Goal: Register for event/course

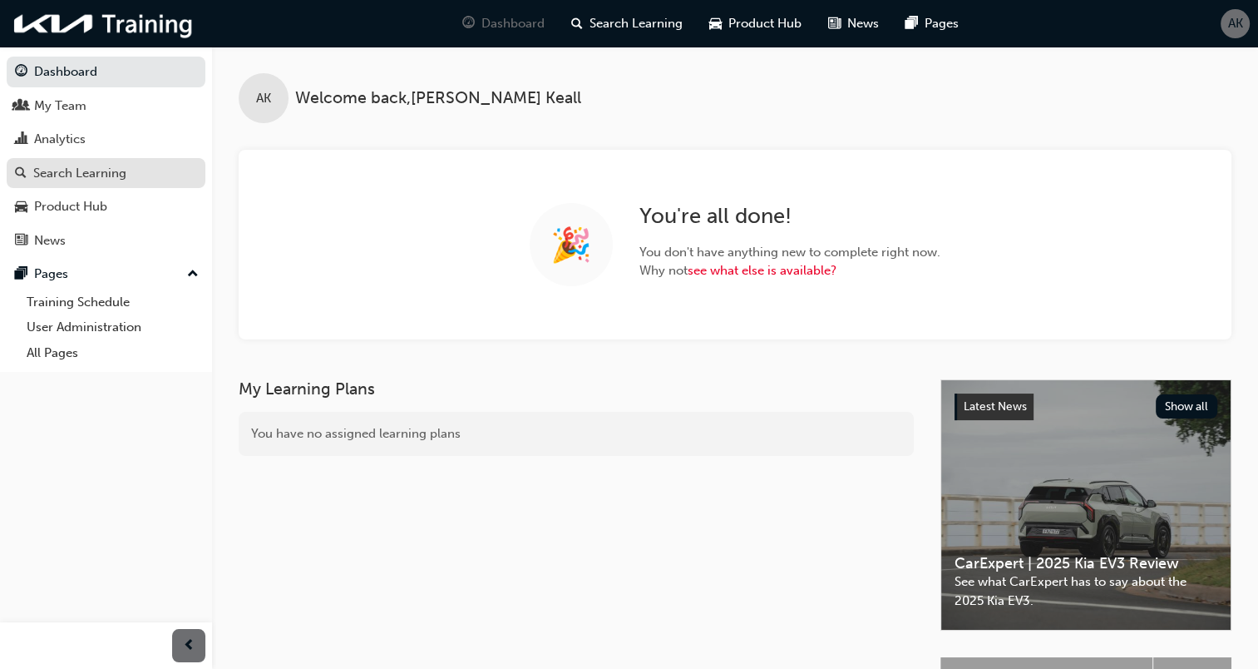
click at [83, 166] on div "Search Learning" at bounding box center [79, 173] width 93 height 19
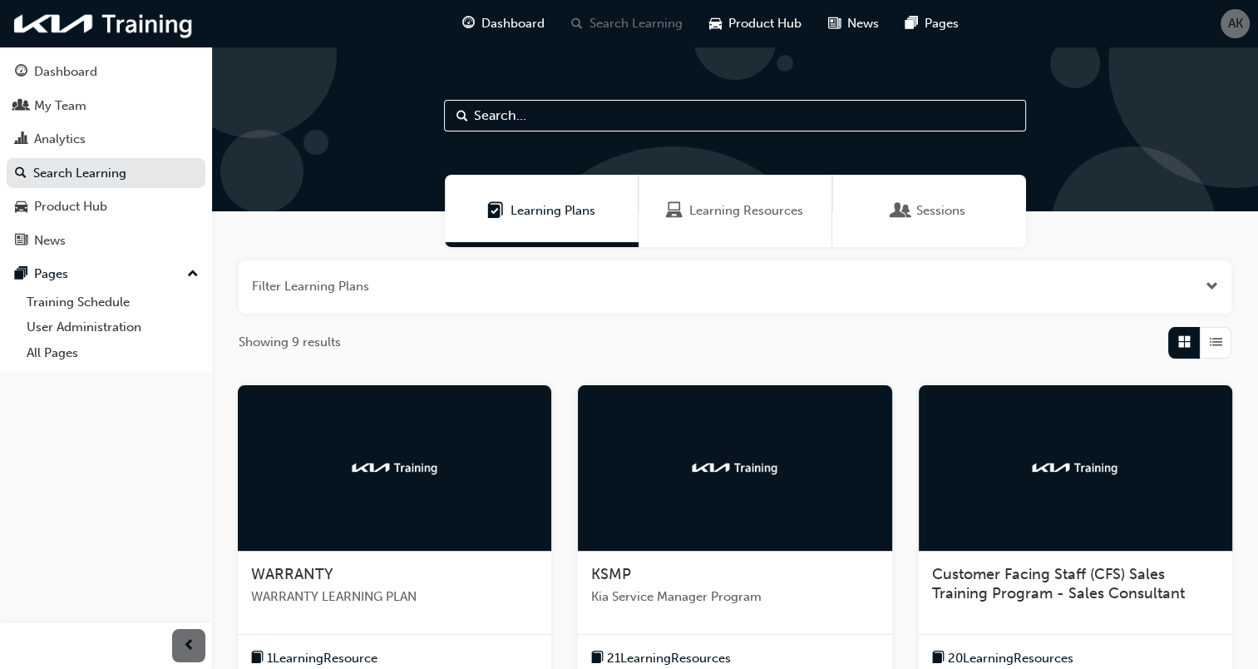
click at [406, 467] on img at bounding box center [394, 467] width 91 height 17
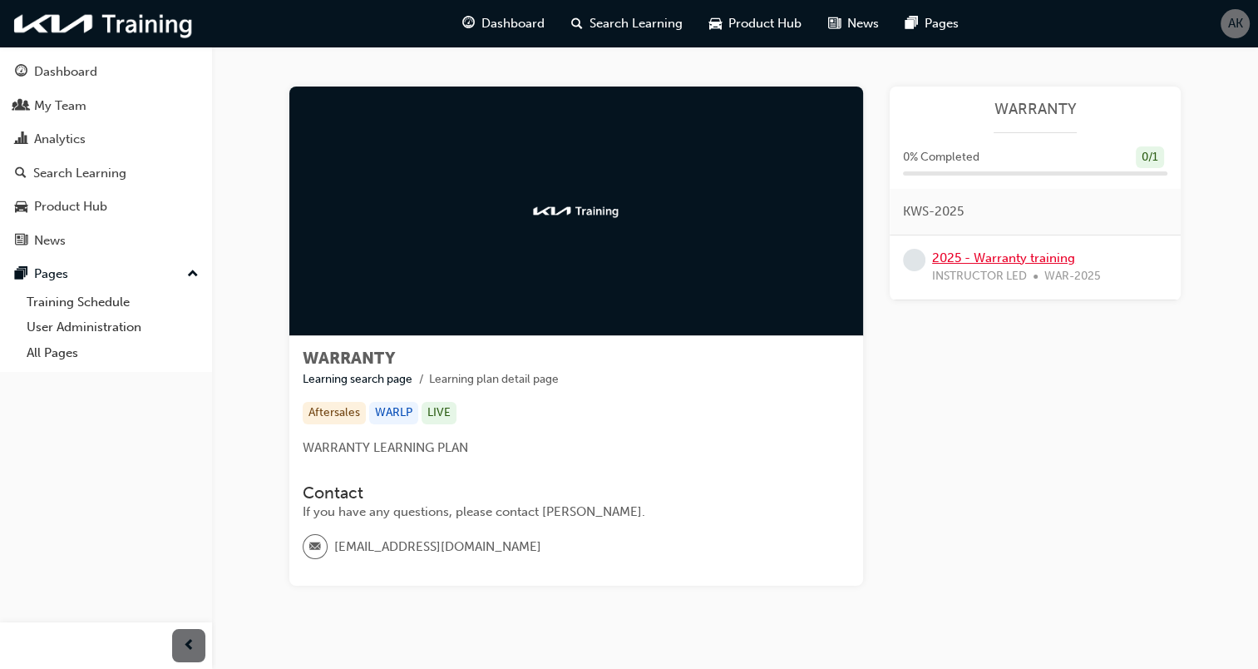
click at [988, 254] on link "2025 - Warranty training" at bounding box center [1003, 257] width 143 height 15
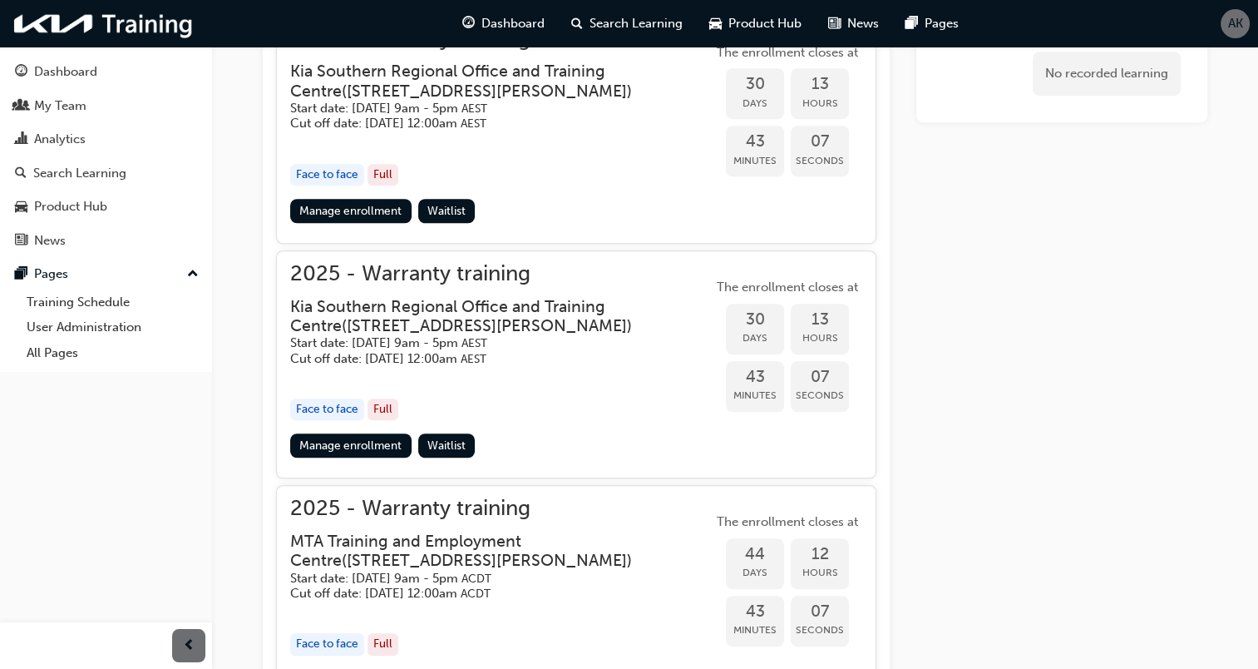
scroll to position [1257, 0]
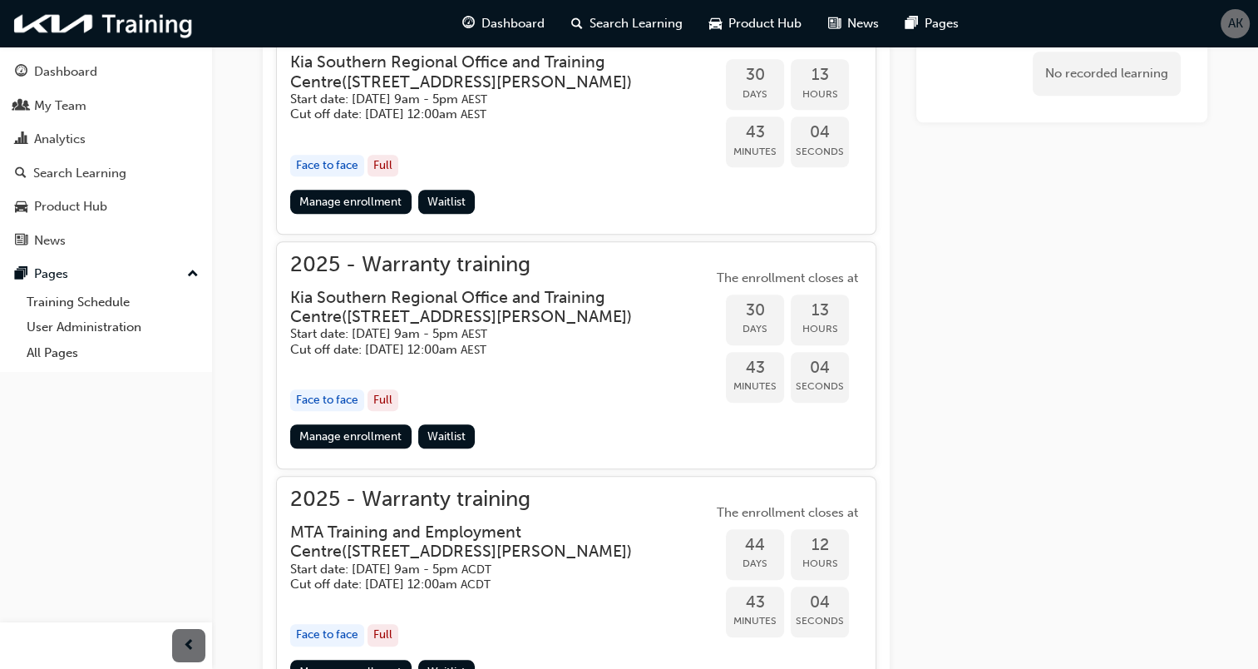
click at [325, 395] on div "Face to face" at bounding box center [327, 400] width 74 height 22
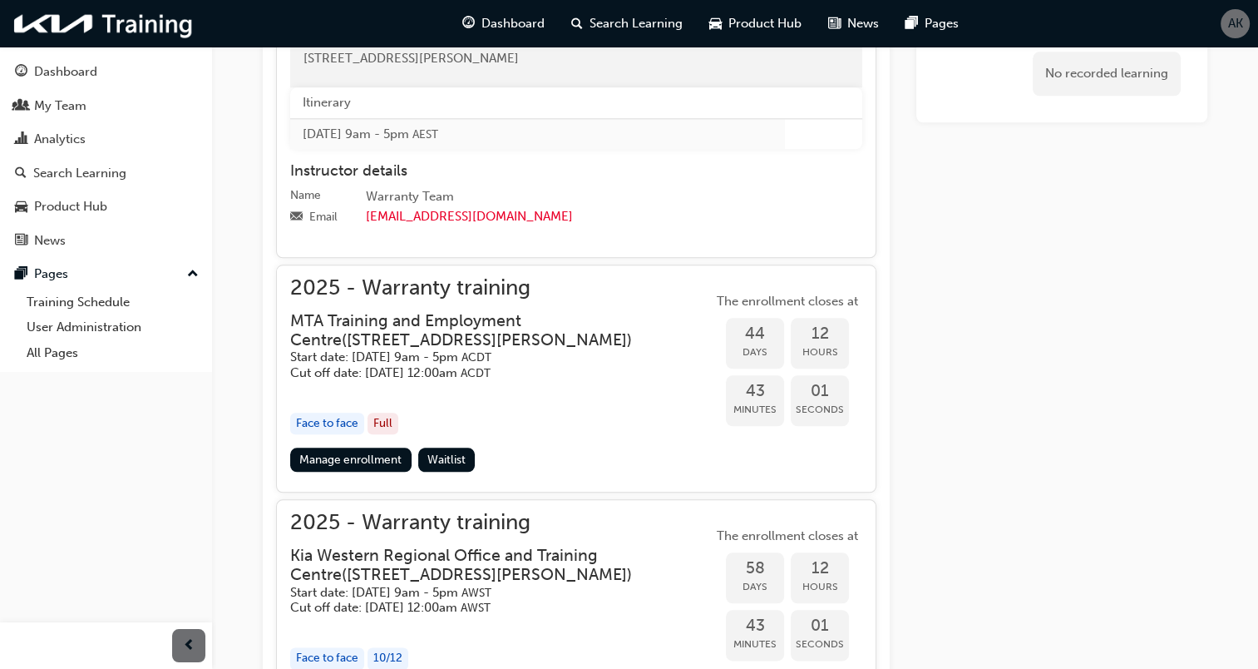
scroll to position [1423, 0]
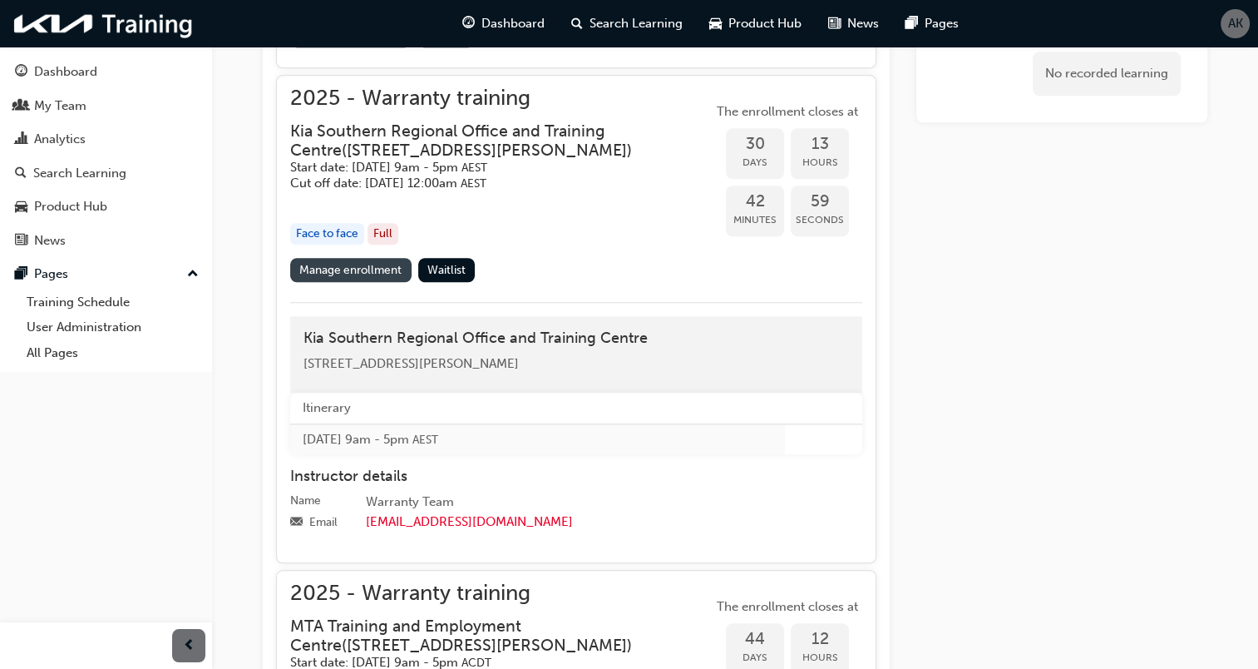
click at [349, 258] on link "Manage enrollment" at bounding box center [350, 270] width 121 height 24
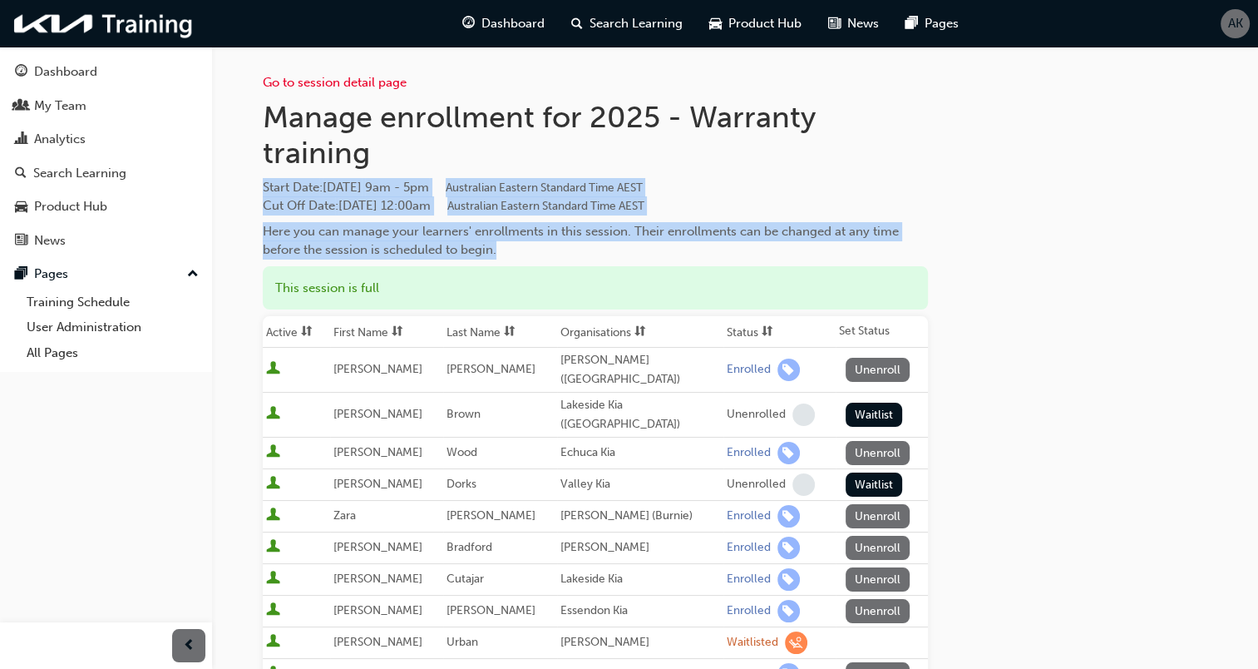
drag, startPoint x: 263, startPoint y: 186, endPoint x: 914, endPoint y: 246, distance: 654.0
click at [914, 246] on div "Manage enrollment for 2025 - Warranty training Start Date : [DATE] 9am - 5pm Au…" at bounding box center [595, 179] width 665 height 161
copy div "Start Date : [DATE] 9am - 5pm Australian Eastern Standard Time AEST Cut Off Dat…"
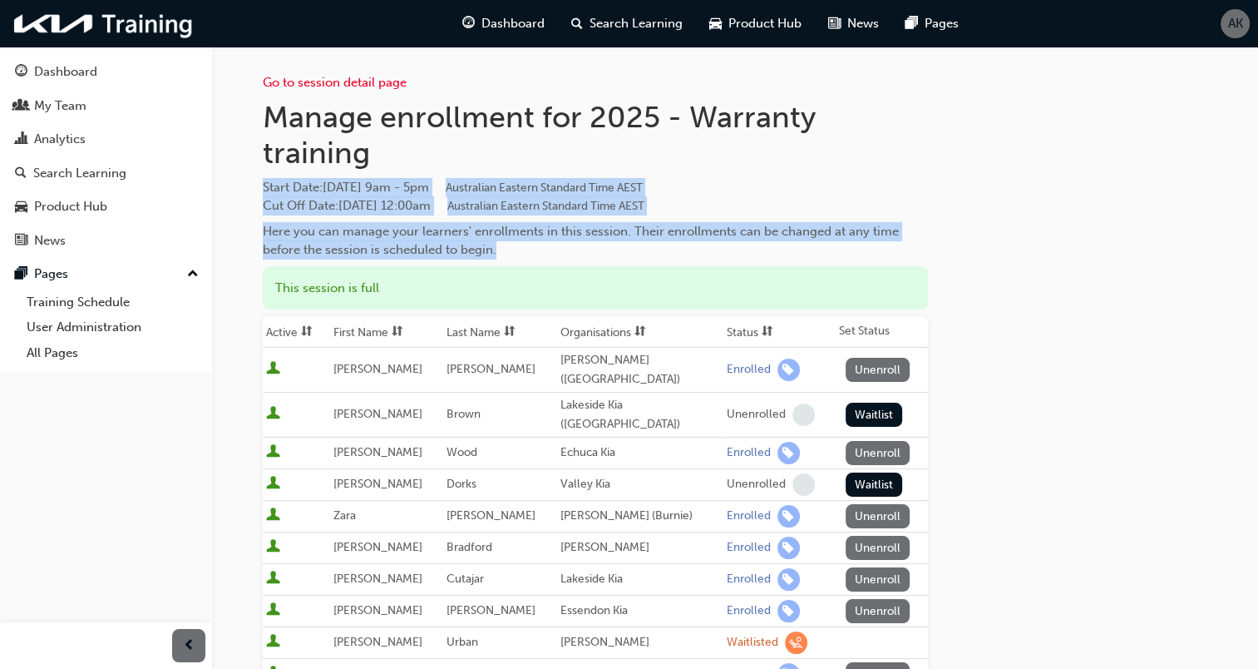
click at [859, 231] on div "Here you can manage your learners' enrollments in this session. Their enrollmen…" at bounding box center [595, 240] width 665 height 37
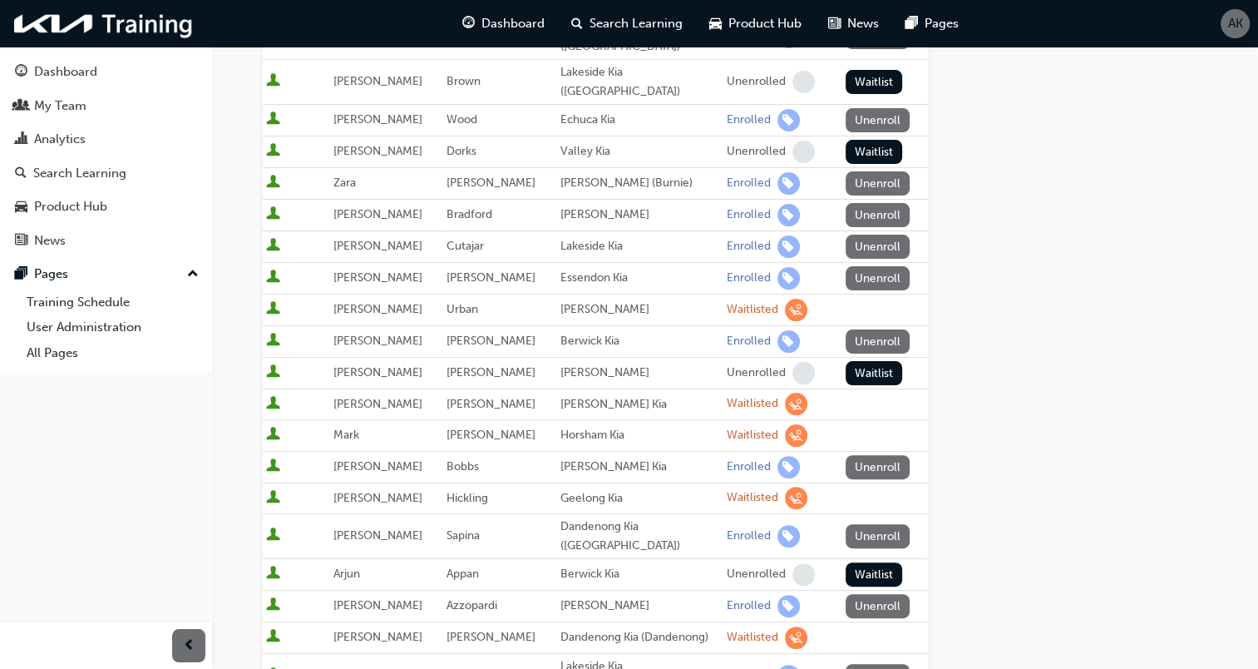
scroll to position [665, 0]
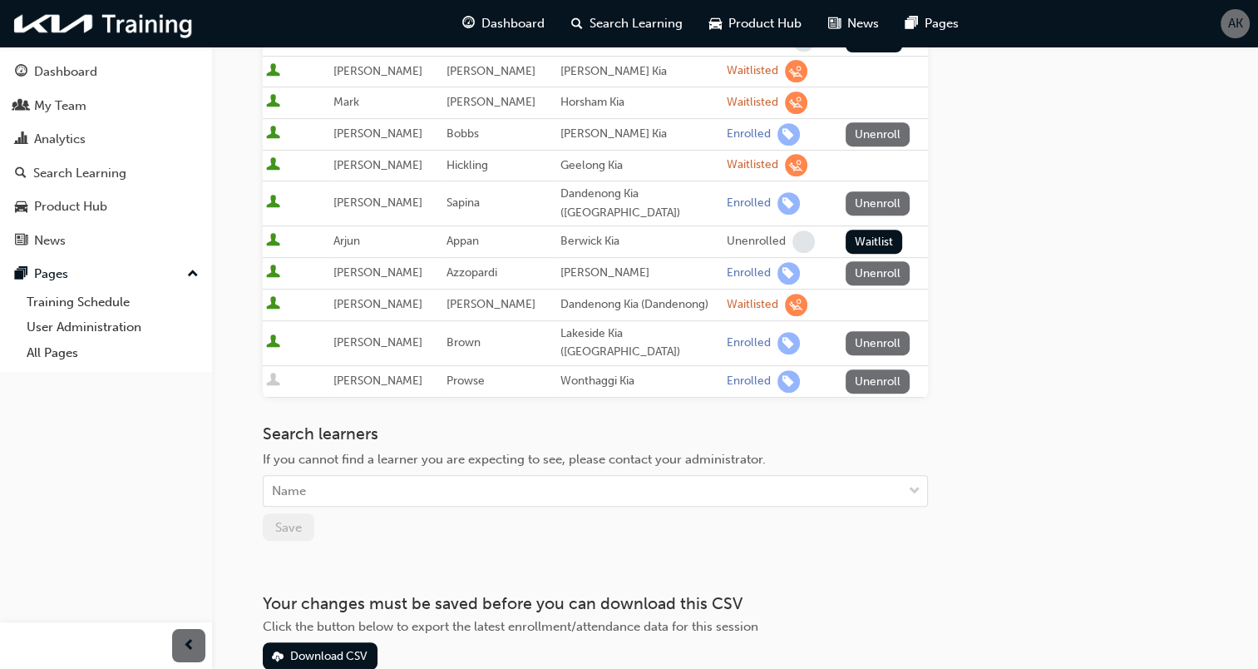
click at [975, 289] on div "Go to session detail page Manage enrollment for 2025 - Warranty training Start …" at bounding box center [735, 25] width 945 height 1288
click at [939, 288] on div "Go to session detail page Manage enrollment for 2025 - Warranty training Start …" at bounding box center [735, 25] width 945 height 1288
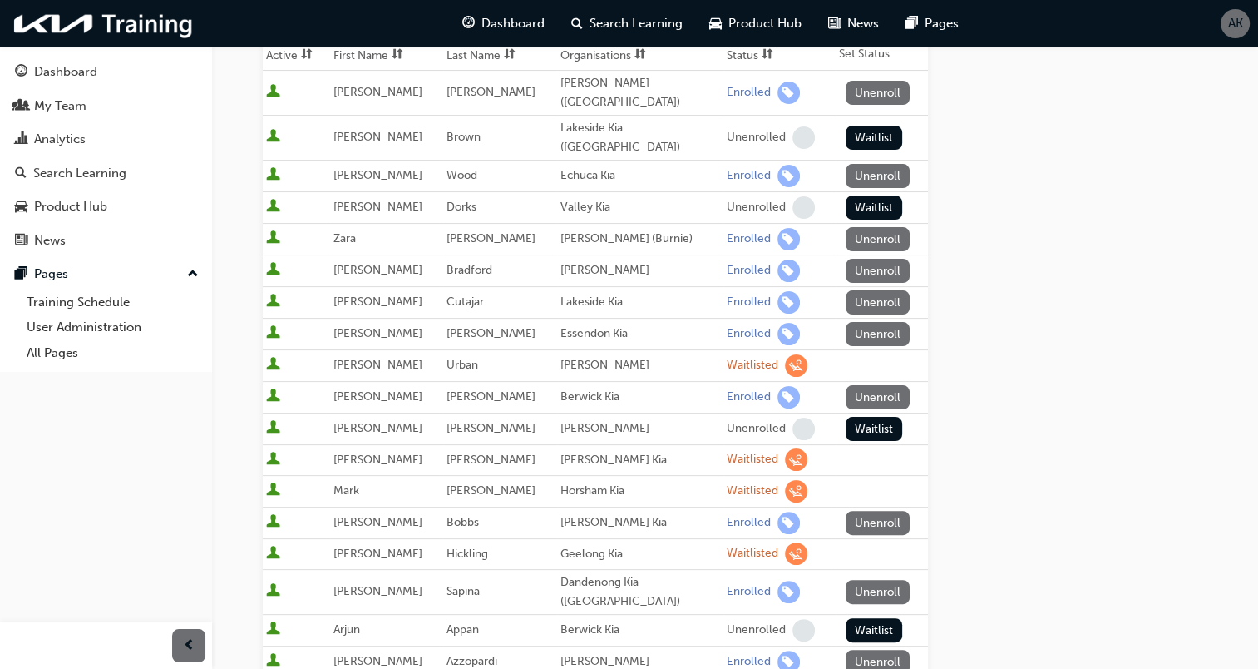
scroll to position [0, 0]
